Goal: Task Accomplishment & Management: Use online tool/utility

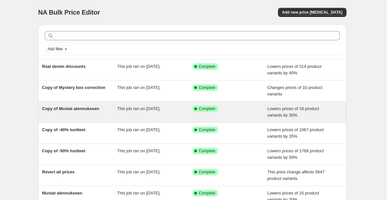
click at [86, 110] on span "Copy of Mustat alennukseen" at bounding box center [70, 108] width 57 height 5
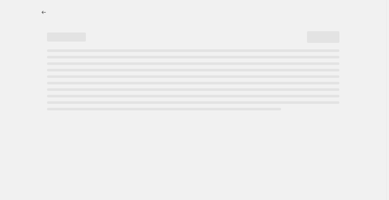
select select "percentage"
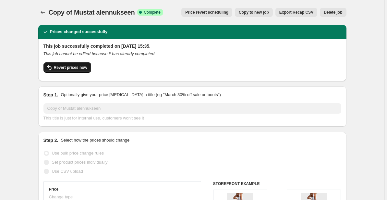
click at [82, 69] on span "Revert prices now" at bounding box center [70, 67] width 33 height 5
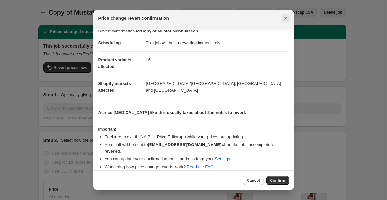
scroll to position [4, 0]
click at [284, 20] on icon "Close" at bounding box center [285, 18] width 6 height 6
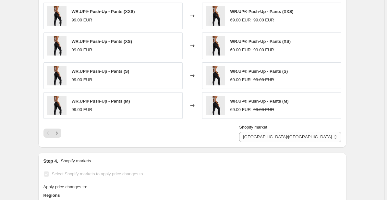
scroll to position [558, 0]
click at [57, 133] on icon "Next" at bounding box center [56, 133] width 6 height 6
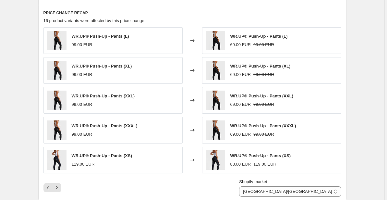
scroll to position [501, 0]
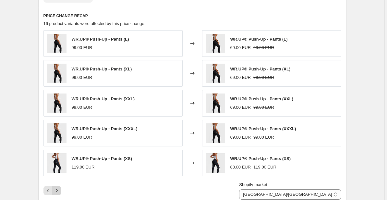
click at [56, 186] on button "Next" at bounding box center [56, 190] width 9 height 9
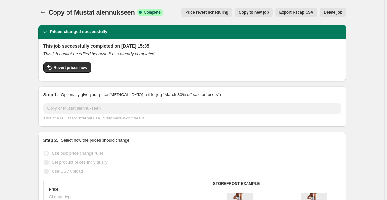
scroll to position [0, 0]
click at [77, 67] on span "Revert prices now" at bounding box center [70, 67] width 33 height 5
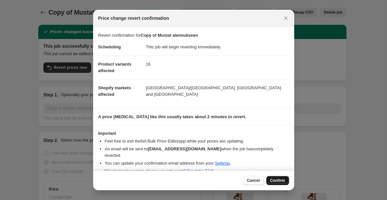
click at [281, 180] on span "Confirm" at bounding box center [277, 180] width 15 height 5
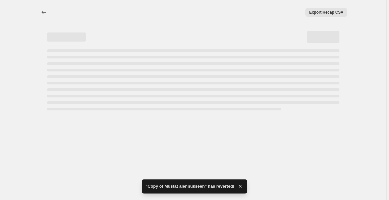
select select "percentage"
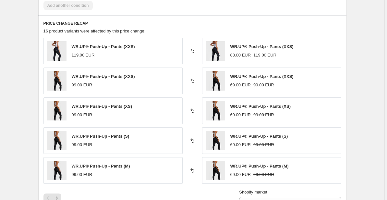
scroll to position [486, 0]
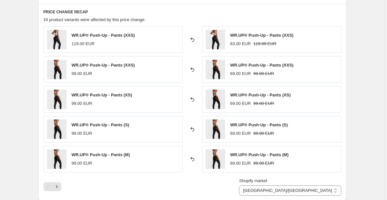
click at [121, 35] on span "WR.UP® Push-Up - Pants (XXS)" at bounding box center [103, 35] width 63 height 5
click at [62, 37] on img at bounding box center [56, 39] width 19 height 19
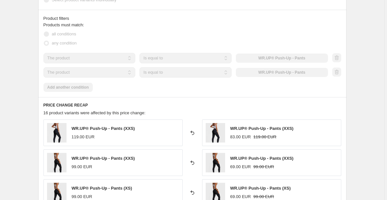
scroll to position [380, 0]
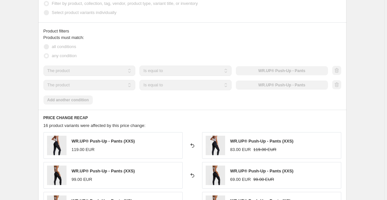
click at [304, 68] on div "The product The product's collection The product's tag The product's vendor The…" at bounding box center [185, 70] width 284 height 10
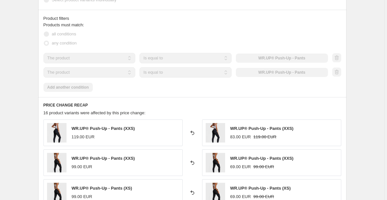
scroll to position [392, 0]
